Goal: Task Accomplishment & Management: Use online tool/utility

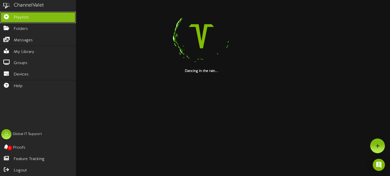
click at [23, 19] on span "Playlists" at bounding box center [21, 18] width 15 height 6
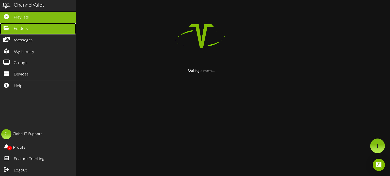
click at [6, 28] on icon at bounding box center [6, 28] width 13 height 4
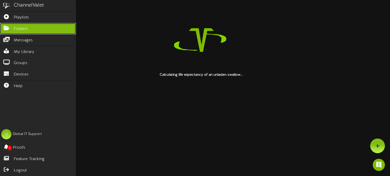
click at [17, 29] on span "Folders" at bounding box center [21, 29] width 14 height 6
click at [22, 28] on span "Folders" at bounding box center [21, 29] width 14 height 6
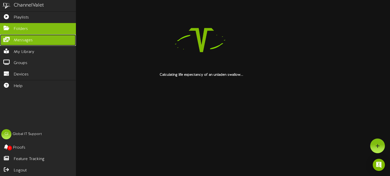
click at [22, 38] on span "Messages" at bounding box center [23, 41] width 19 height 6
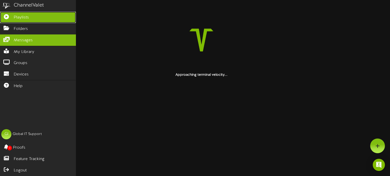
click at [23, 15] on span "Playlists" at bounding box center [21, 18] width 15 height 6
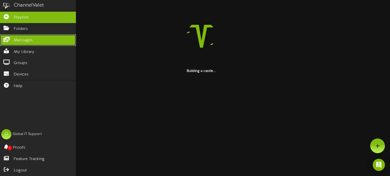
click at [20, 38] on span "Messages" at bounding box center [23, 41] width 19 height 6
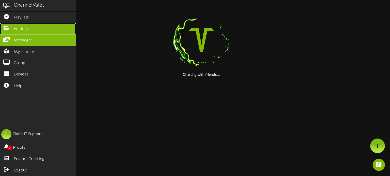
click at [24, 30] on span "Folders" at bounding box center [21, 29] width 14 height 6
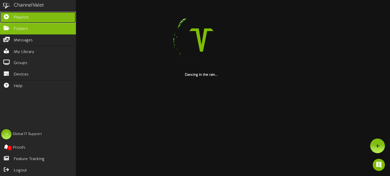
click at [21, 17] on span "Playlists" at bounding box center [21, 18] width 15 height 6
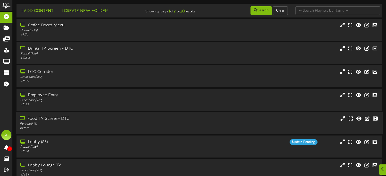
scroll to position [100, 0]
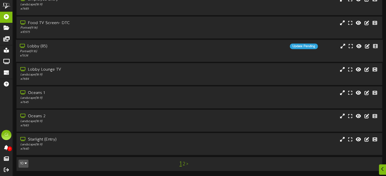
click at [149, 55] on div "# 7634" at bounding box center [92, 56] width 145 height 4
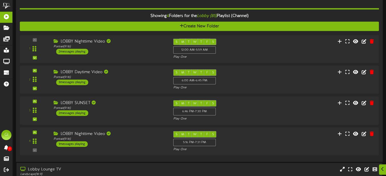
scroll to position [159, 0]
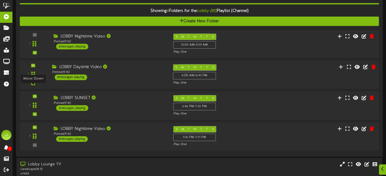
click at [33, 85] on icon at bounding box center [33, 83] width 2 height 3
click at [34, 85] on icon at bounding box center [33, 83] width 2 height 3
click at [63, 79] on div "3 messages playing" at bounding box center [71, 78] width 32 height 6
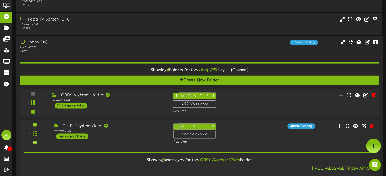
scroll to position [159, 0]
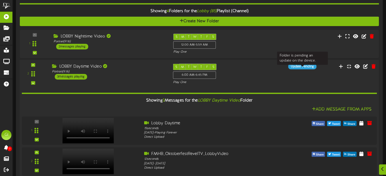
click at [303, 69] on div "Update Pending" at bounding box center [302, 67] width 28 height 6
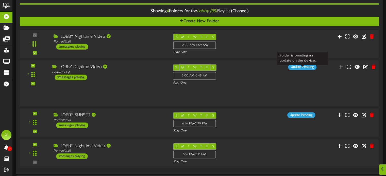
scroll to position [159, 0]
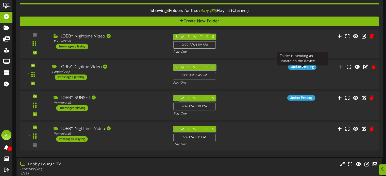
click at [297, 70] on div "Update Pending" at bounding box center [302, 67] width 28 height 6
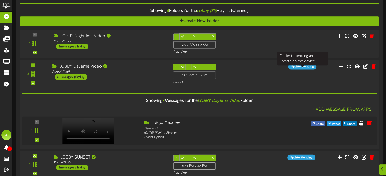
scroll to position [159, 0]
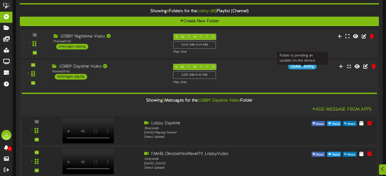
click at [297, 69] on div "Update Pending" at bounding box center [302, 67] width 28 height 6
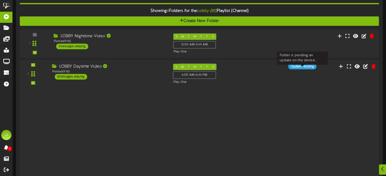
click at [297, 69] on div "Update Pending" at bounding box center [302, 67] width 28 height 6
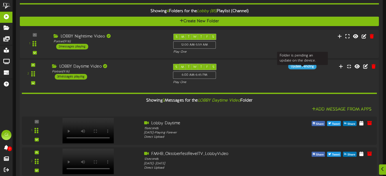
click at [297, 69] on div "Update Pending" at bounding box center [302, 67] width 28 height 6
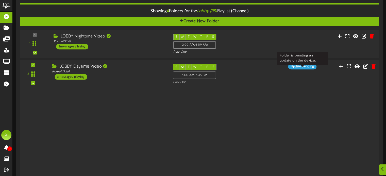
scroll to position [159, 0]
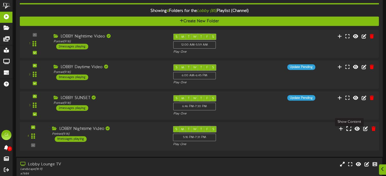
click at [352, 133] on button at bounding box center [349, 129] width 8 height 8
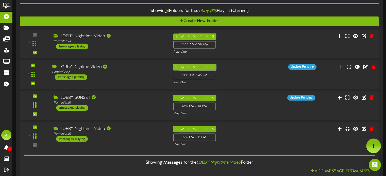
click at [245, 81] on div "S M T W T F S 6:00 AM - 6:45 PM Play One" at bounding box center [214, 74] width 91 height 21
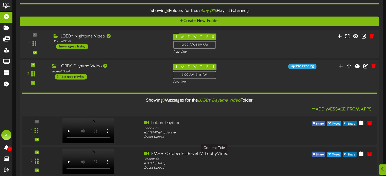
scroll to position [218, 0]
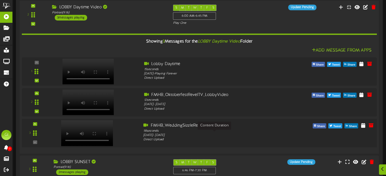
click at [268, 134] on div "18 seconds" at bounding box center [214, 131] width 142 height 5
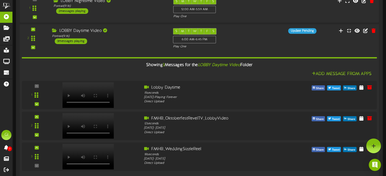
scroll to position [159, 0]
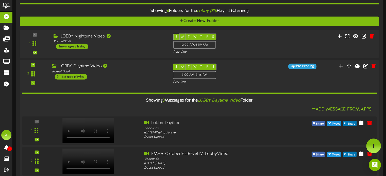
click at [251, 81] on div "S M T W T F S 6:00 AM - 6:45 PM Play One" at bounding box center [214, 74] width 91 height 21
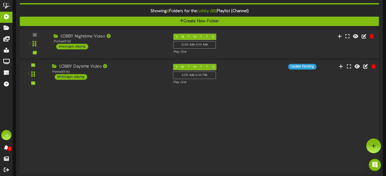
scroll to position [159, 0]
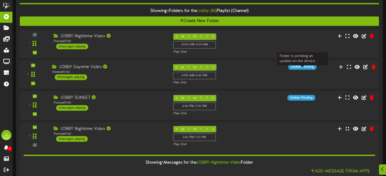
click at [299, 70] on div "Update Pending" at bounding box center [302, 67] width 28 height 6
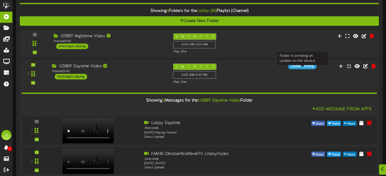
scroll to position [159, 0]
click at [299, 69] on div "Update Pending" at bounding box center [302, 67] width 28 height 6
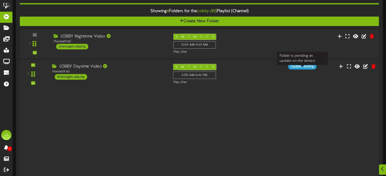
scroll to position [159, 0]
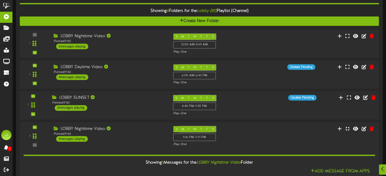
click at [246, 111] on div "S M T W T F S 6:46 PM - 7:30 PM Play One" at bounding box center [214, 105] width 91 height 21
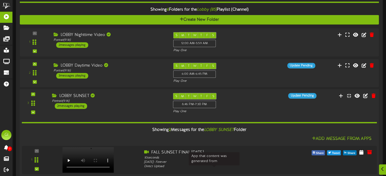
scroll to position [218, 0]
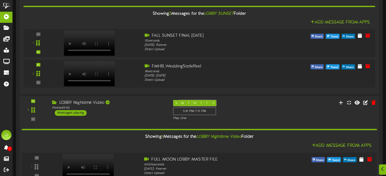
click at [250, 112] on div "S M T W T F S 5:16 PM - 7:31 PM Play One" at bounding box center [214, 110] width 91 height 21
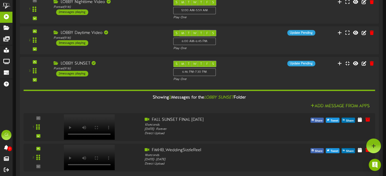
scroll to position [159, 0]
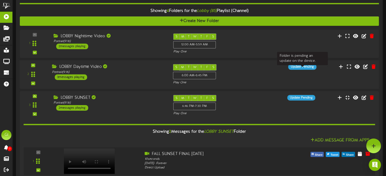
click at [294, 70] on div "Update Pending" at bounding box center [302, 67] width 28 height 6
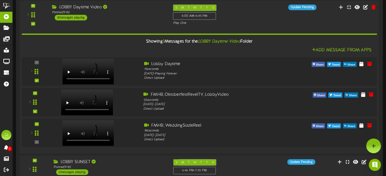
scroll to position [159, 0]
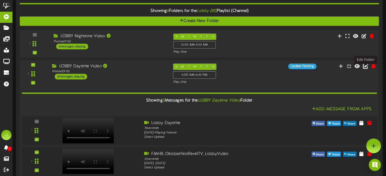
click at [367, 69] on icon at bounding box center [366, 66] width 6 height 6
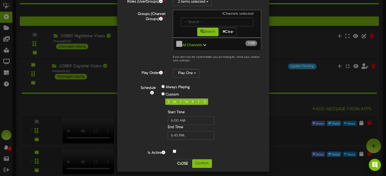
scroll to position [218, 0]
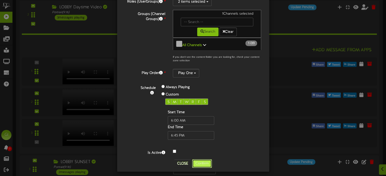
click at [209, 161] on button "Confirm" at bounding box center [202, 164] width 20 height 9
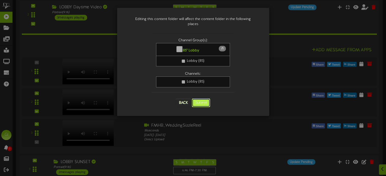
click at [206, 99] on button "Submit" at bounding box center [201, 103] width 18 height 9
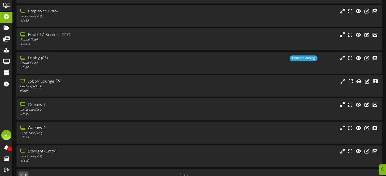
scroll to position [100, 0]
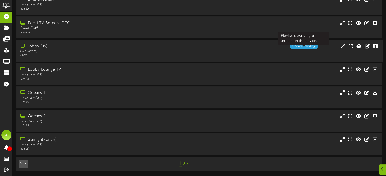
click at [298, 46] on div "Update Pending" at bounding box center [304, 47] width 28 height 6
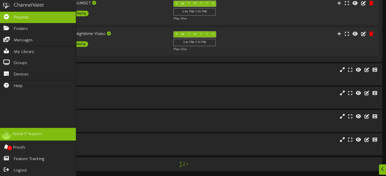
scroll to position [257, 0]
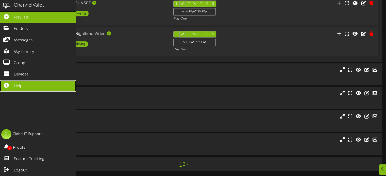
click at [31, 86] on link "Help" at bounding box center [38, 85] width 76 height 11
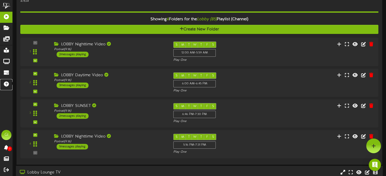
scroll to position [139, 0]
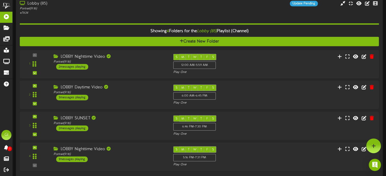
click at [265, 21] on div "Showing 4 Folders for the Lobby (85) Playlist (Channel) Create New Folder 1 Por…" at bounding box center [199, 94] width 359 height 158
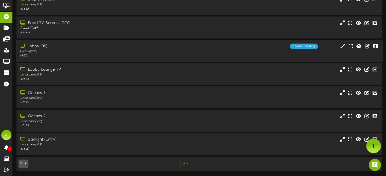
scroll to position [100, 0]
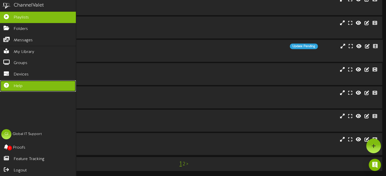
click at [6, 83] on icon at bounding box center [6, 85] width 13 height 4
